Goal: Task Accomplishment & Management: Complete application form

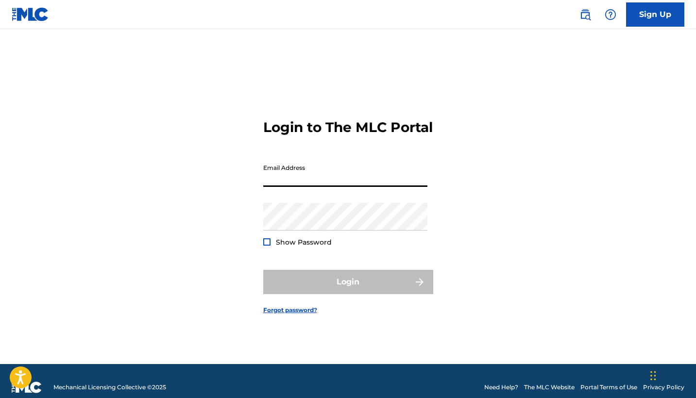
type input "k"
type input "[EMAIL_ADDRESS][DOMAIN_NAME]"
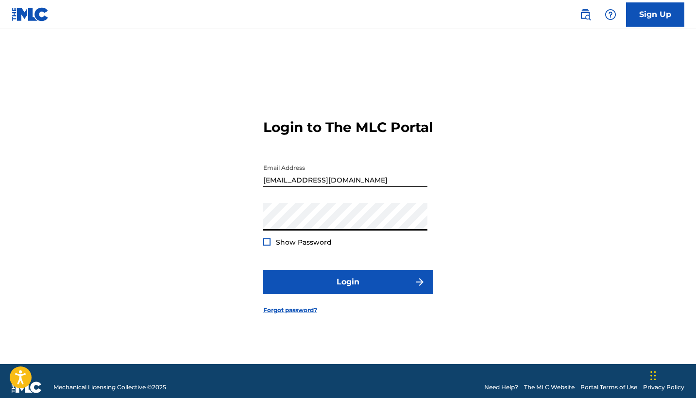
click at [268, 246] on div at bounding box center [266, 242] width 7 height 7
click at [273, 247] on div "Show Password" at bounding box center [297, 243] width 69 height 10
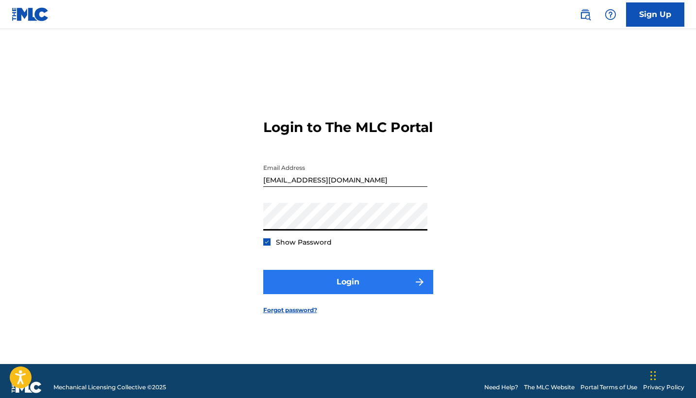
click at [341, 282] on button "Login" at bounding box center [348, 282] width 170 height 24
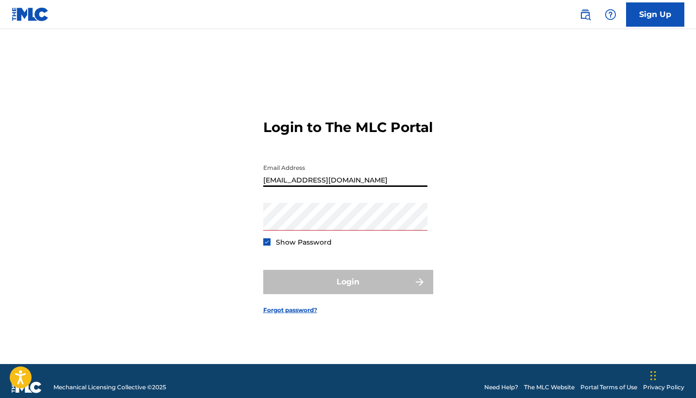
click at [374, 187] on input "[EMAIL_ADDRESS][DOMAIN_NAME]" at bounding box center [345, 173] width 164 height 28
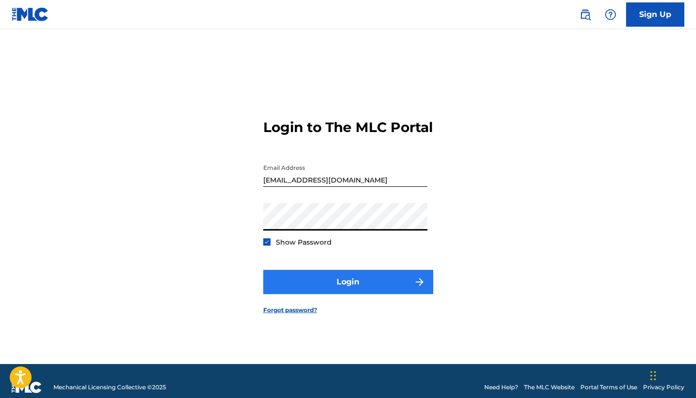
click at [355, 280] on button "Login" at bounding box center [348, 282] width 170 height 24
click at [346, 285] on button "Login" at bounding box center [348, 282] width 170 height 24
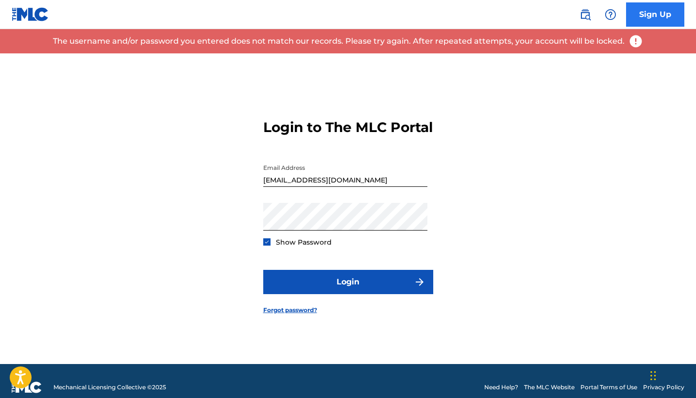
click at [643, 15] on link "Sign Up" at bounding box center [655, 14] width 58 height 24
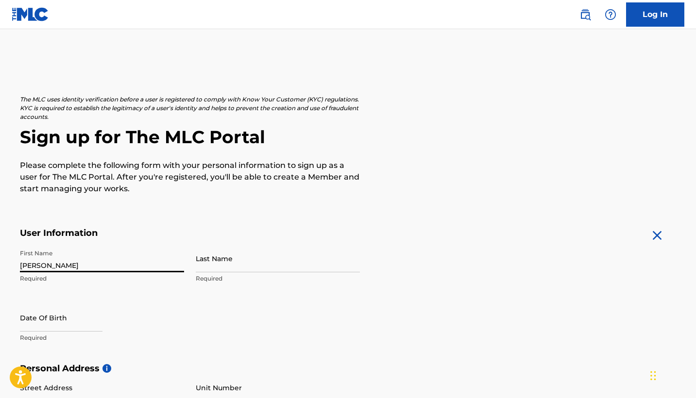
type input "[PERSON_NAME]"
type input "Fattorini"
type input "[EMAIL_ADDRESS][DOMAIN_NAME]"
type input "[PERSON_NAME]"
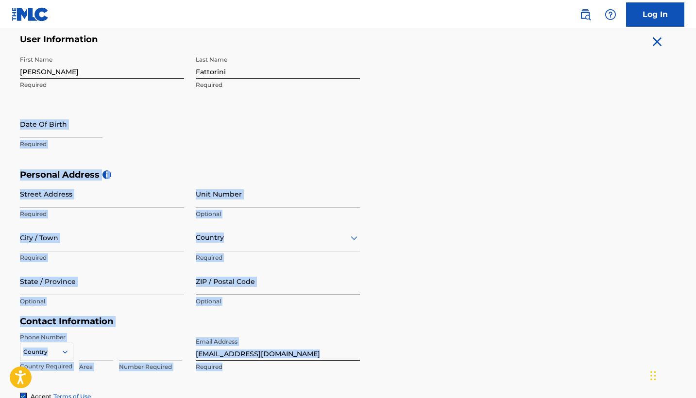
scroll to position [207, 0]
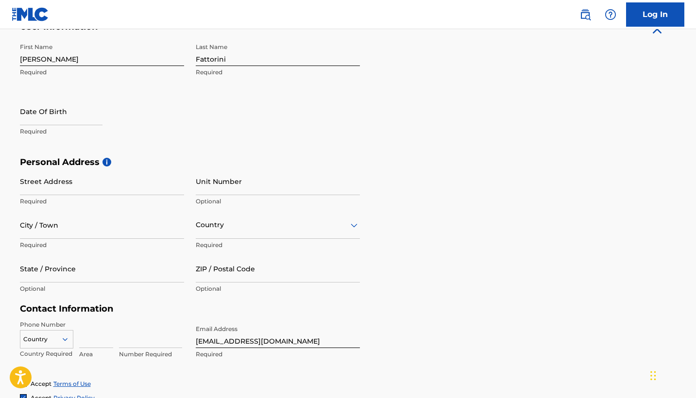
drag, startPoint x: 312, startPoint y: 312, endPoint x: 278, endPoint y: 137, distance: 178.6
click at [278, 137] on div "First Name [PERSON_NAME] Required Last Name [PERSON_NAME] Required Date Of Birt…" at bounding box center [190, 97] width 340 height 119
select select "8"
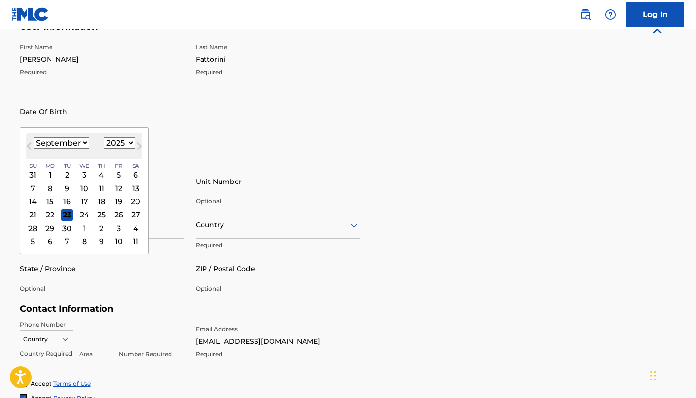
select select "1981"
select select "2"
click at [35, 173] on div "1" at bounding box center [33, 175] width 12 height 12
type input "[DATE]"
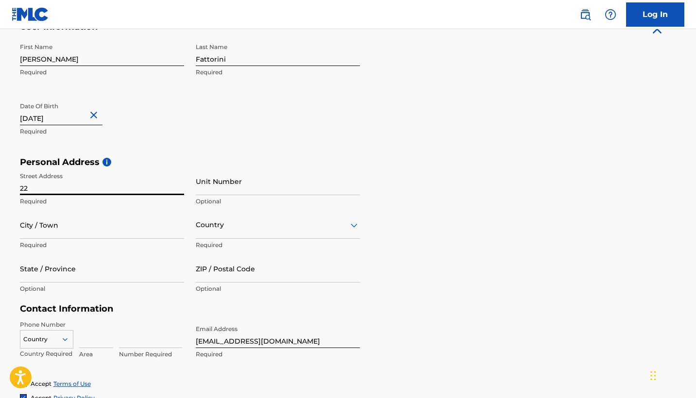
type input "2"
type input "VIA MAGENTA"
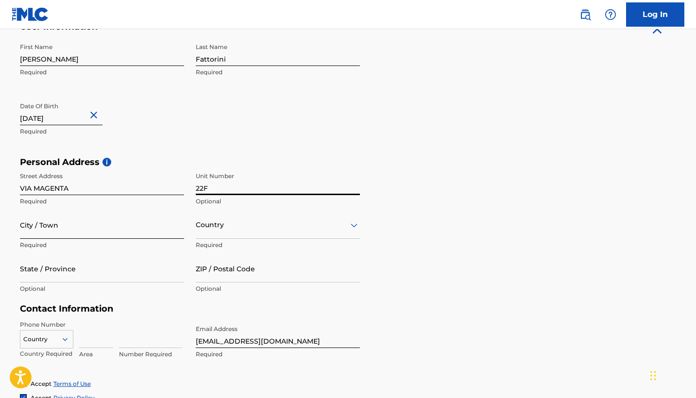
type input "22F"
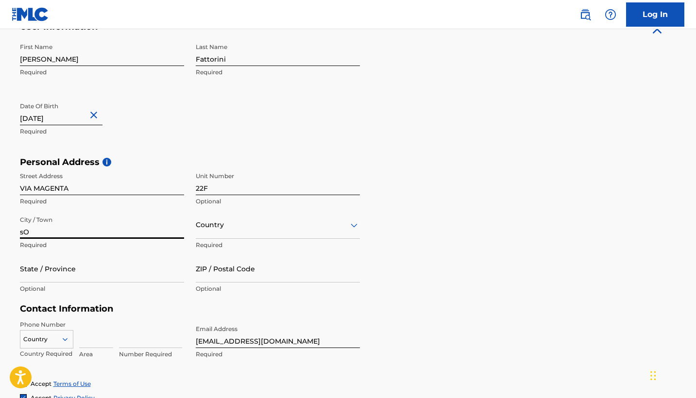
type input "s"
type input "[PERSON_NAME] [PERSON_NAME]"
click at [209, 228] on div at bounding box center [278, 225] width 164 height 12
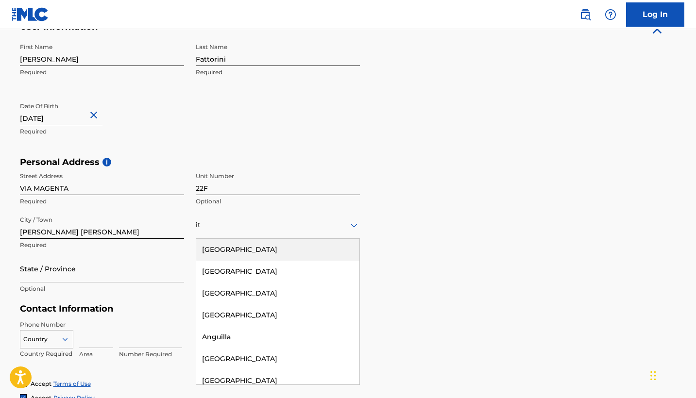
type input "ita"
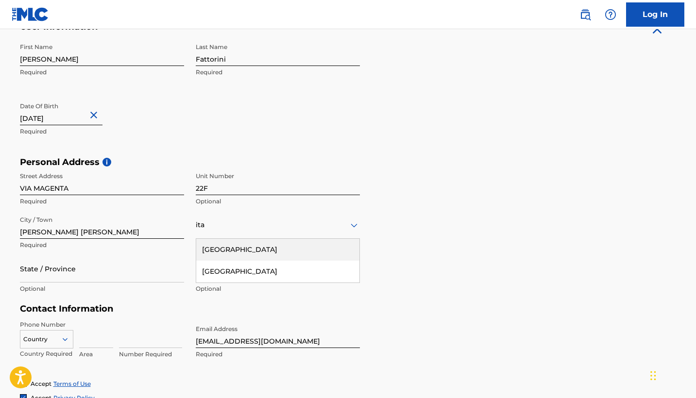
click at [297, 253] on div "[GEOGRAPHIC_DATA]" at bounding box center [277, 250] width 163 height 22
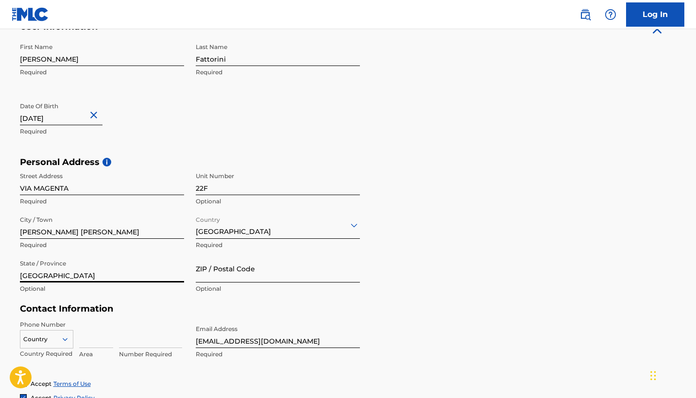
type input "[GEOGRAPHIC_DATA]"
type input "21019"
click at [82, 338] on input at bounding box center [96, 335] width 34 height 28
type input "39"
click at [116, 342] on div "Country Country Required 39 Area Number Required" at bounding box center [102, 343] width 164 height 44
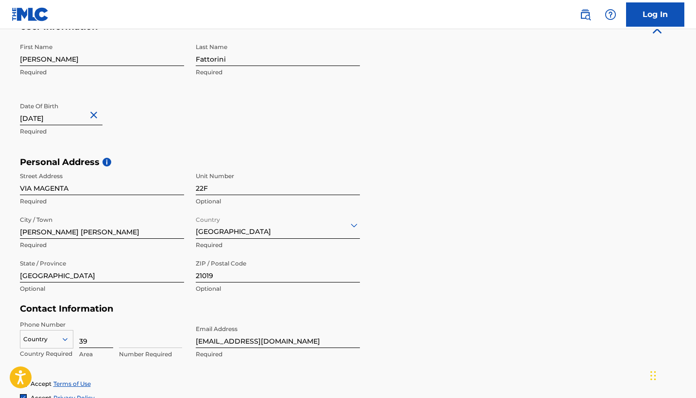
click at [79, 338] on input "39" at bounding box center [96, 335] width 34 height 28
click at [61, 336] on div "Country" at bounding box center [46, 337] width 53 height 15
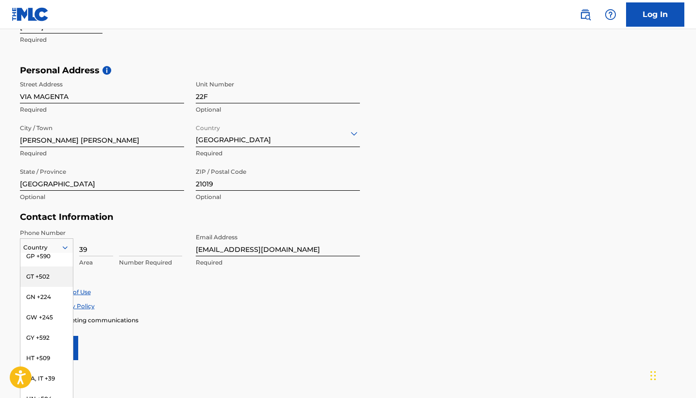
scroll to position [1585, 0]
click at [45, 380] on div "VA, IT +39" at bounding box center [46, 390] width 52 height 20
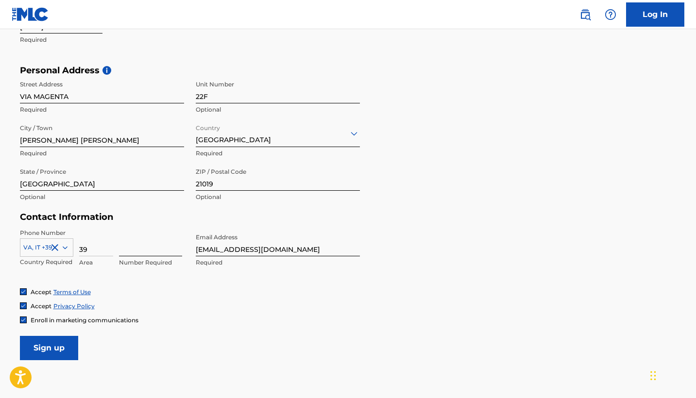
click at [124, 247] on input at bounding box center [150, 243] width 63 height 28
type input "3711260633"
drag, startPoint x: 251, startPoint y: 252, endPoint x: 190, endPoint y: 241, distance: 62.2
type input "[EMAIL_ADDRESS][DOMAIN_NAME]"
click at [52, 340] on input "Sign up" at bounding box center [49, 348] width 58 height 24
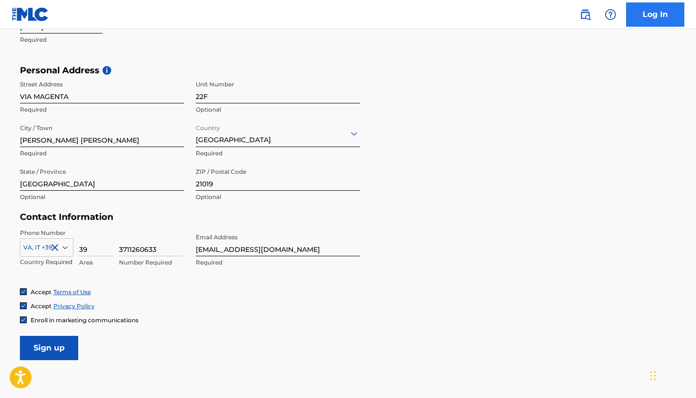
click at [641, 10] on link "Log In" at bounding box center [655, 14] width 58 height 24
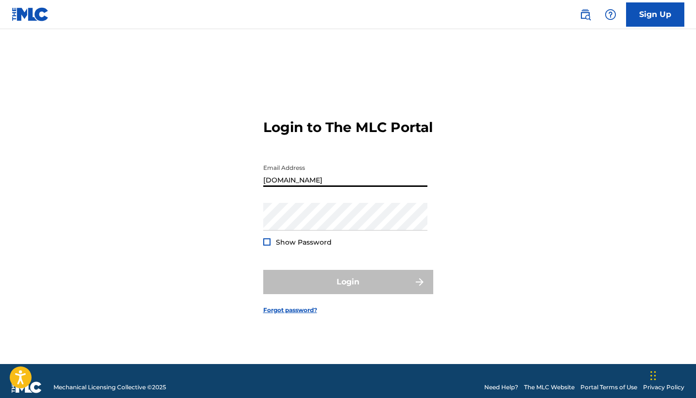
type input "[DOMAIN_NAME]"
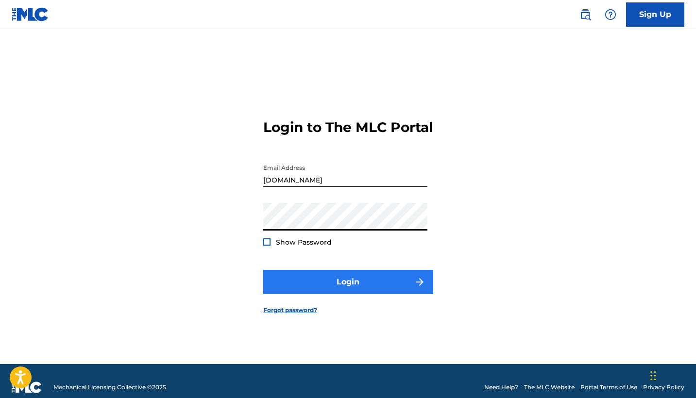
click at [352, 282] on button "Login" at bounding box center [348, 282] width 170 height 24
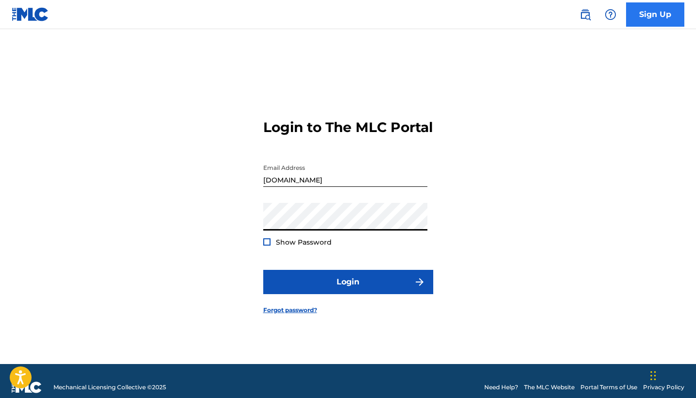
click at [634, 20] on link "Sign Up" at bounding box center [655, 14] width 58 height 24
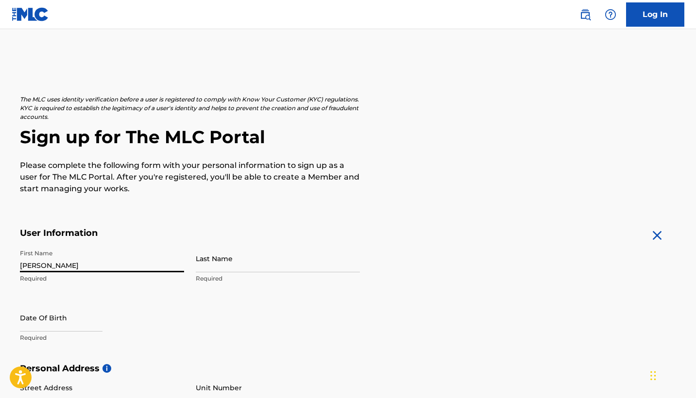
type input "[PERSON_NAME]"
click at [210, 268] on input "Fattorii" at bounding box center [278, 259] width 164 height 28
type input "Fattorini"
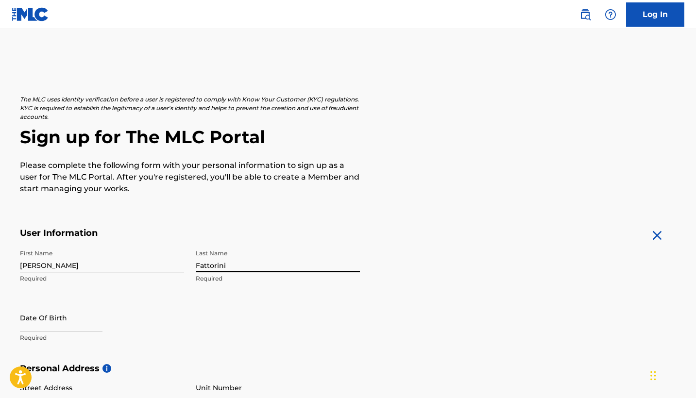
scroll to position [0, 0]
select select "8"
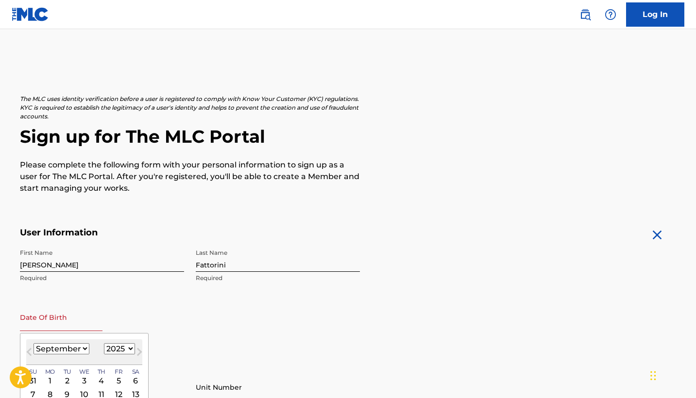
select select "1981"
select select "2"
click at [37, 383] on div "1" at bounding box center [33, 381] width 12 height 12
type input "[DATE]"
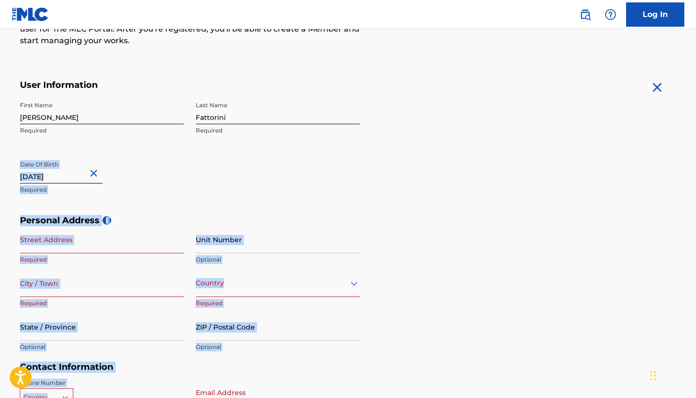
scroll to position [166, 0]
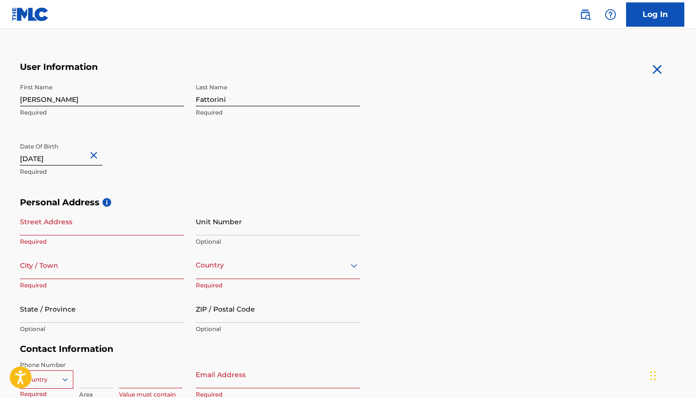
drag, startPoint x: 335, startPoint y: 352, endPoint x: 306, endPoint y: 162, distance: 192.2
click at [306, 162] on div "First Name [PERSON_NAME] Required Last Name [PERSON_NAME] Required Date Of Birt…" at bounding box center [190, 138] width 340 height 119
click at [185, 235] on div "Street Address Required Unit Number Optional City / Town Required Country Requi…" at bounding box center [190, 273] width 340 height 131
click at [185, 231] on div "Street Address Required Unit Number Optional City / Town Required Country Requi…" at bounding box center [190, 273] width 340 height 131
click at [167, 230] on input "Street Address" at bounding box center [102, 222] width 164 height 28
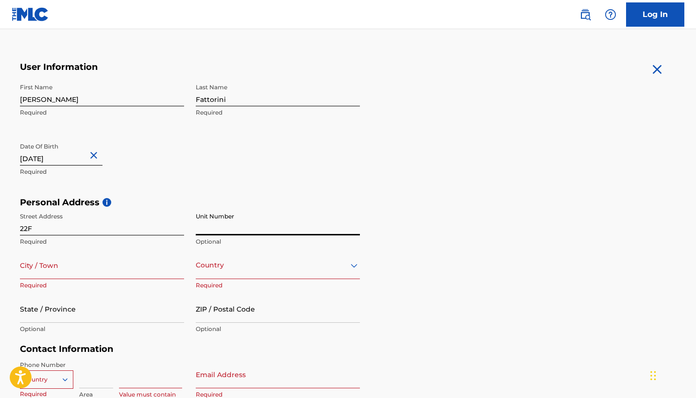
click at [134, 238] on p "Required" at bounding box center [102, 242] width 164 height 9
click at [134, 231] on input "22F" at bounding box center [102, 222] width 164 height 28
click at [133, 231] on input "22F" at bounding box center [102, 222] width 164 height 28
type input "VIA MAGENTA"
click at [213, 231] on input "Unit Number" at bounding box center [278, 222] width 164 height 28
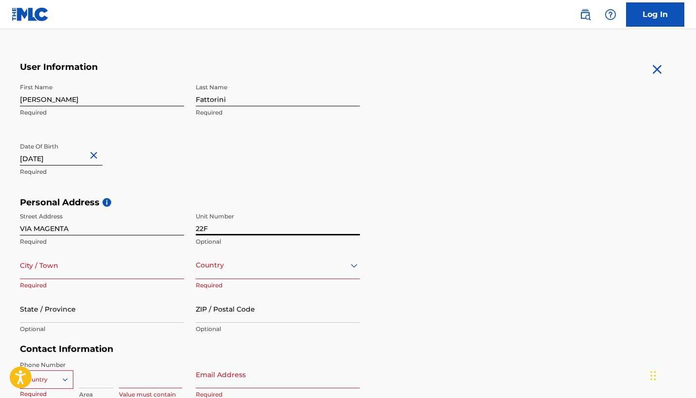
type input "22F"
type input "[PERSON_NAME] [PERSON_NAME]"
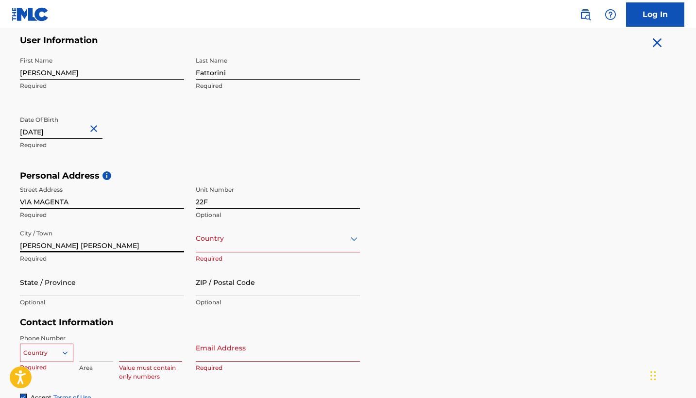
click at [212, 253] on div "Country" at bounding box center [278, 239] width 164 height 28
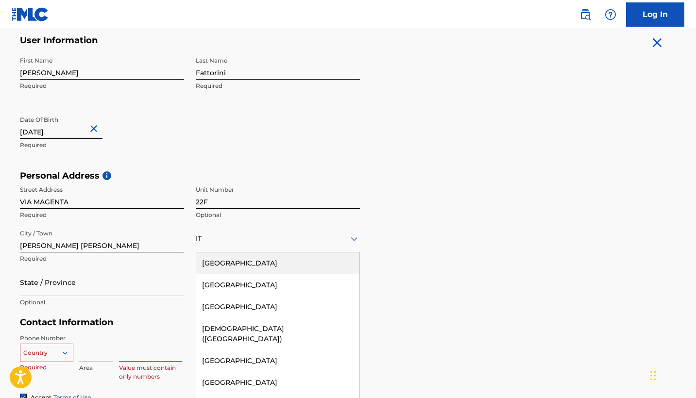
type input "ITA"
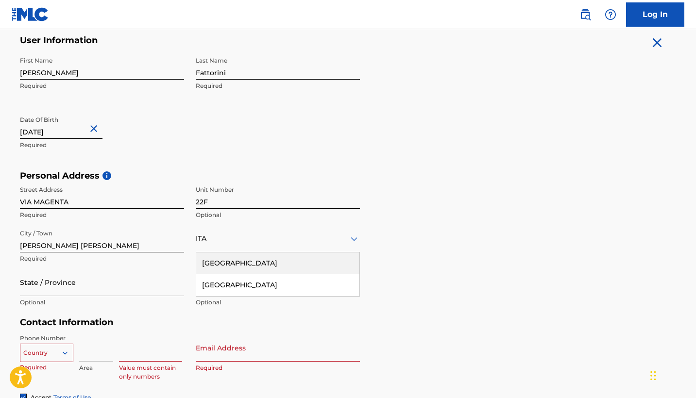
click at [224, 266] on div "[GEOGRAPHIC_DATA]" at bounding box center [277, 264] width 163 height 22
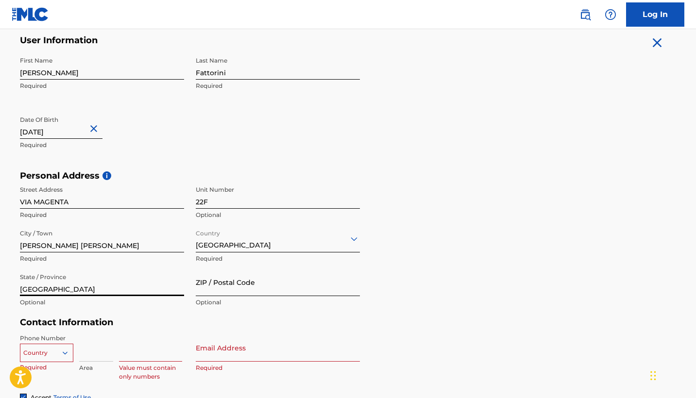
type input "[GEOGRAPHIC_DATA]"
type input "21019"
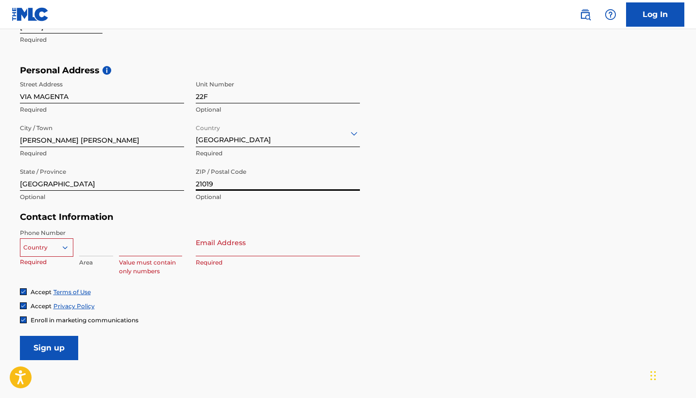
click at [69, 253] on div "Country" at bounding box center [46, 246] width 53 height 15
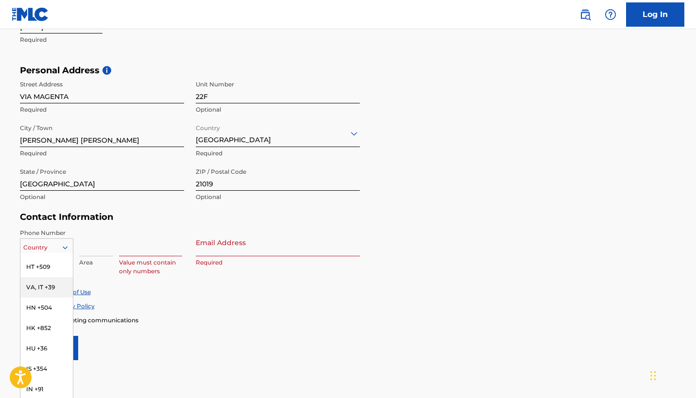
scroll to position [1667, 0]
click at [53, 298] on div "VA, IT +39" at bounding box center [46, 308] width 52 height 20
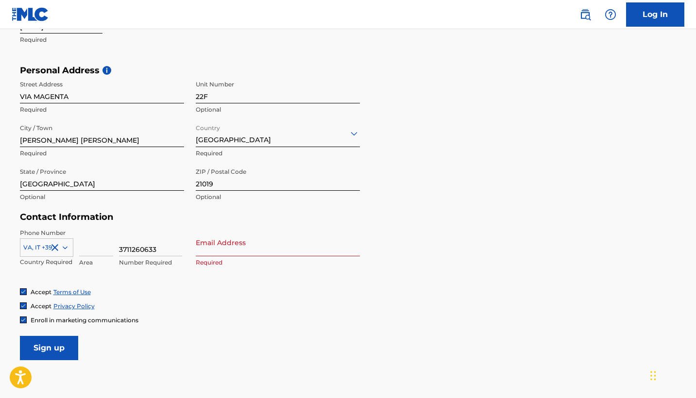
type input "3711260633"
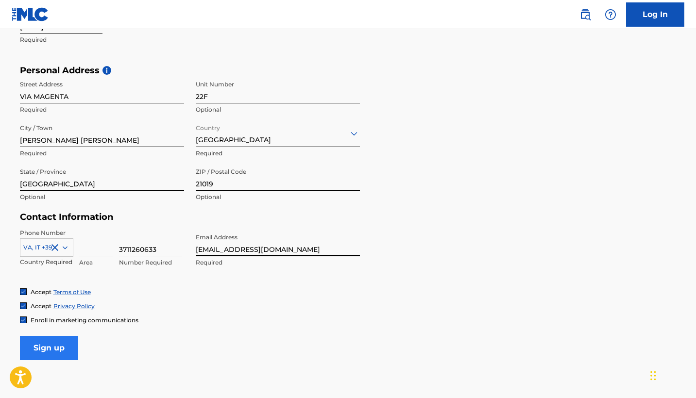
type input "[EMAIL_ADDRESS][DOMAIN_NAME]"
click at [59, 340] on input "Sign up" at bounding box center [49, 348] width 58 height 24
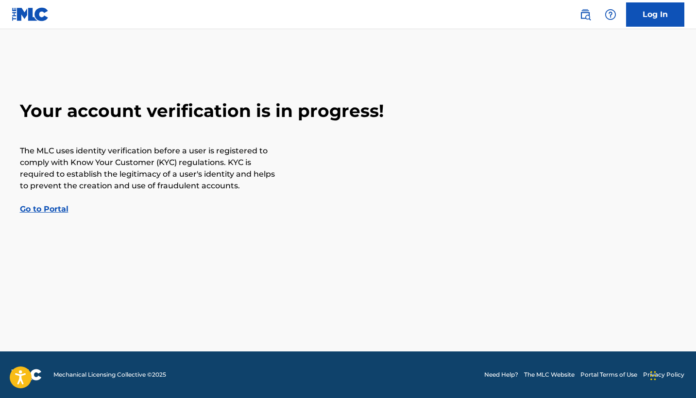
click at [44, 211] on link "Go to Portal" at bounding box center [44, 209] width 49 height 9
